Goal: Check status: Check status

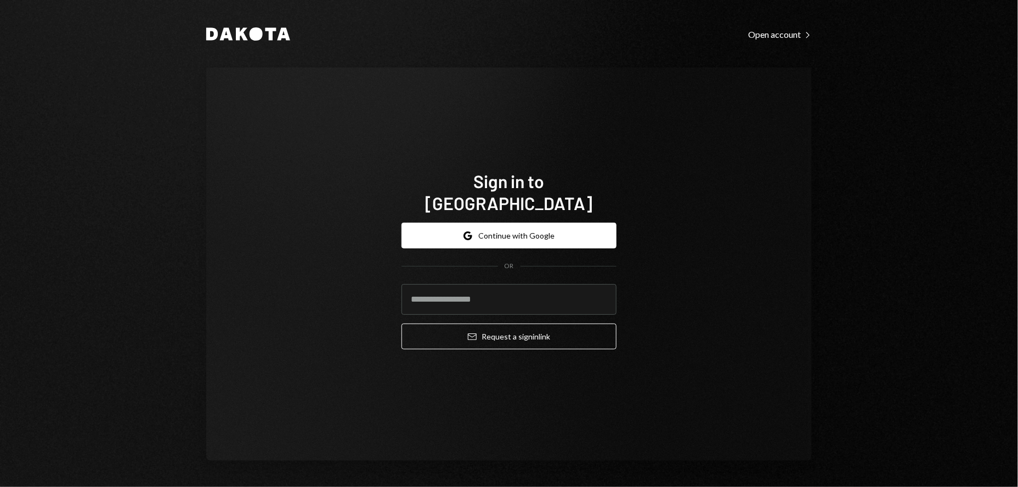
type input "**********"
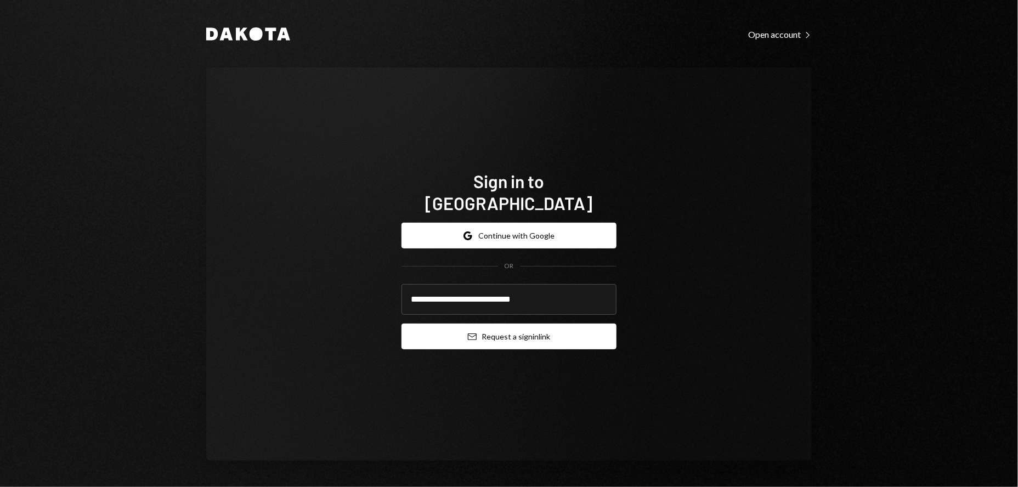
click at [524, 327] on button "Email Request a sign in link" at bounding box center [509, 337] width 215 height 26
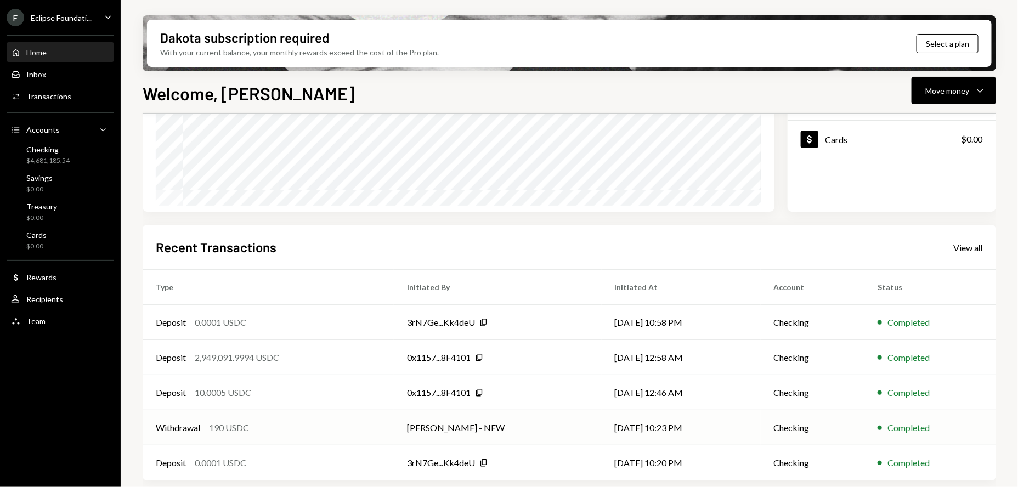
scroll to position [173, 0]
click at [967, 250] on div "View all" at bounding box center [968, 246] width 30 height 11
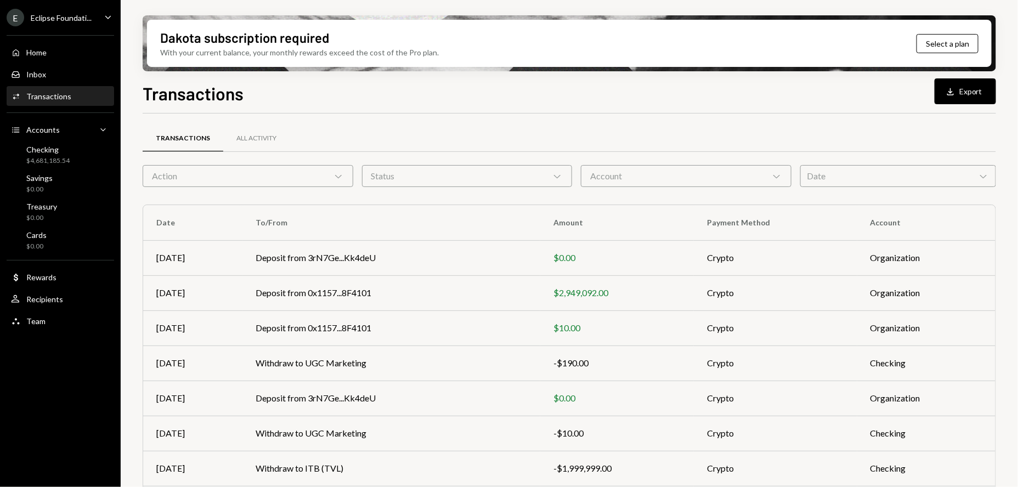
click at [858, 176] on div "Date Chevron Down" at bounding box center [898, 176] width 196 height 22
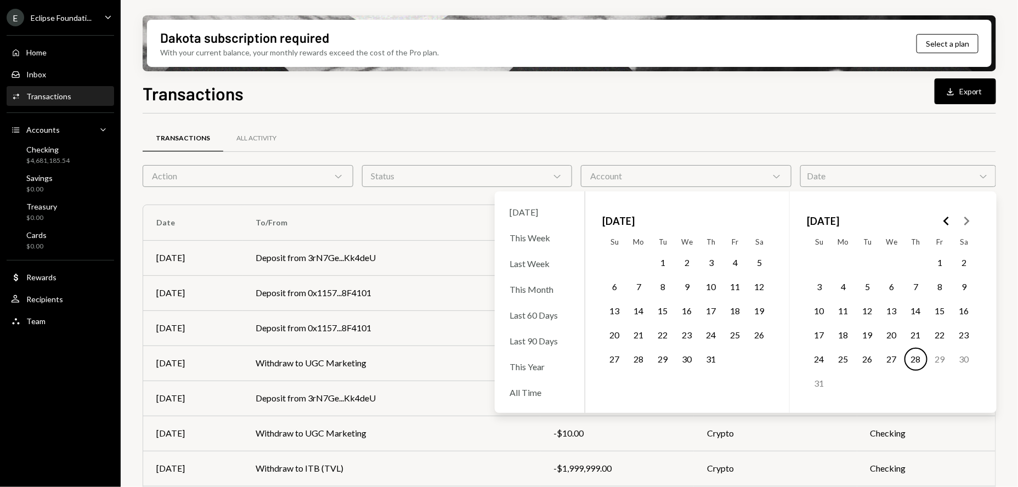
click at [663, 267] on button "1" at bounding box center [663, 262] width 23 height 23
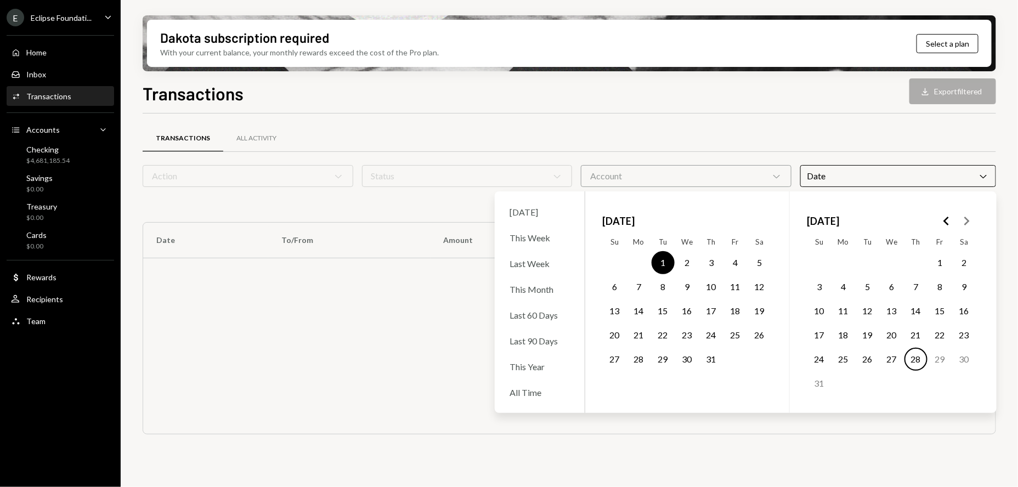
click at [705, 364] on button "31" at bounding box center [711, 359] width 23 height 23
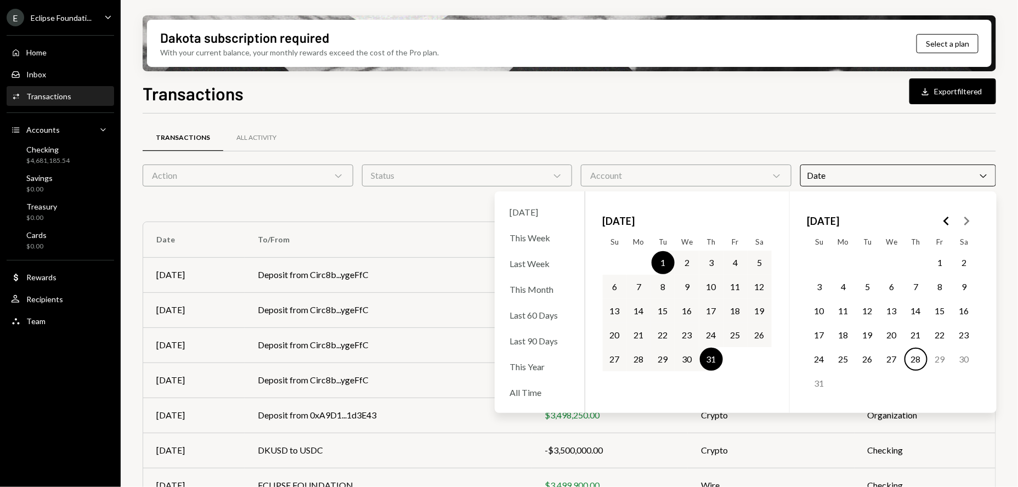
scroll to position [1, 0]
click at [710, 138] on div "Transactions All Activity" at bounding box center [570, 137] width 854 height 28
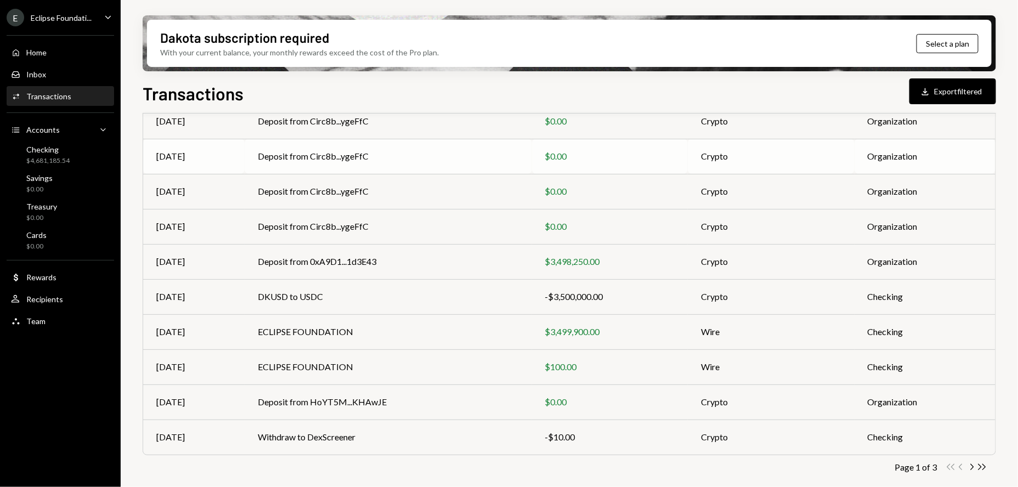
scroll to position [154, 0]
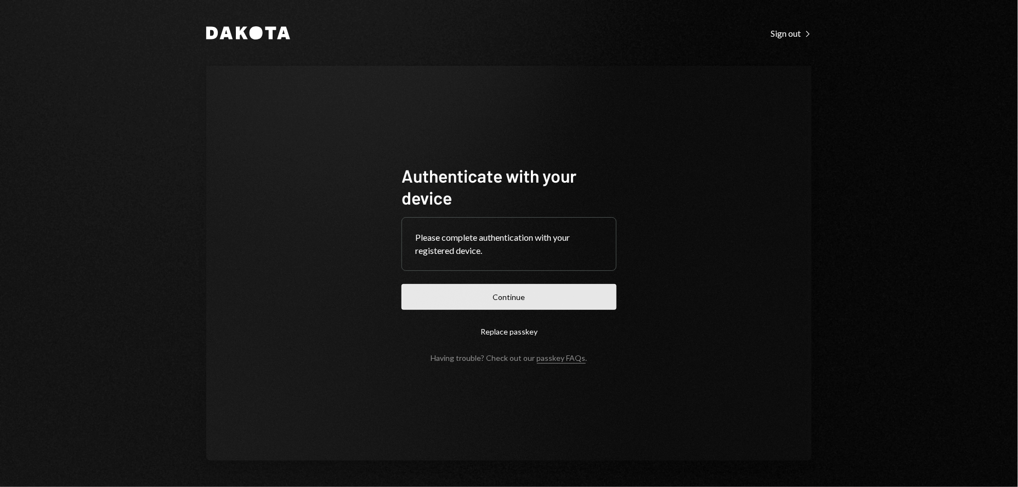
click at [510, 300] on button "Continue" at bounding box center [509, 297] width 215 height 26
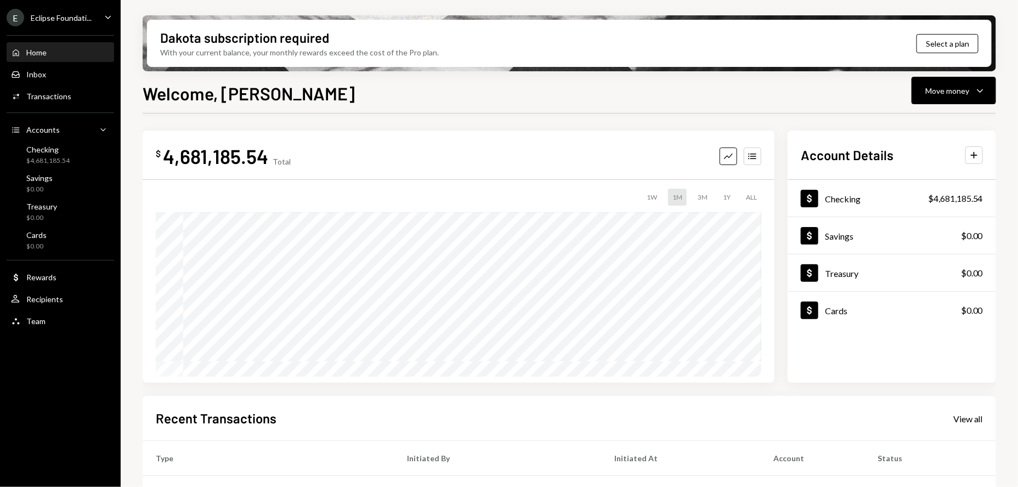
scroll to position [2, 0]
